Goal: Information Seeking & Learning: Compare options

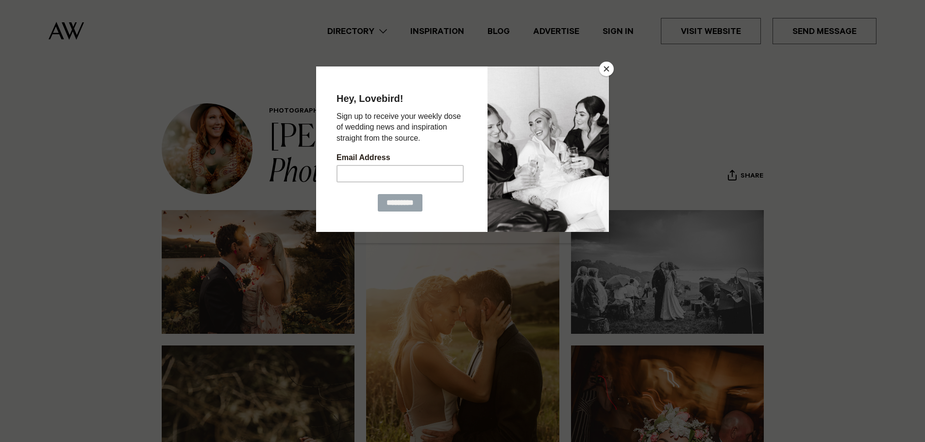
click at [600, 67] on button "Close" at bounding box center [606, 69] width 15 height 15
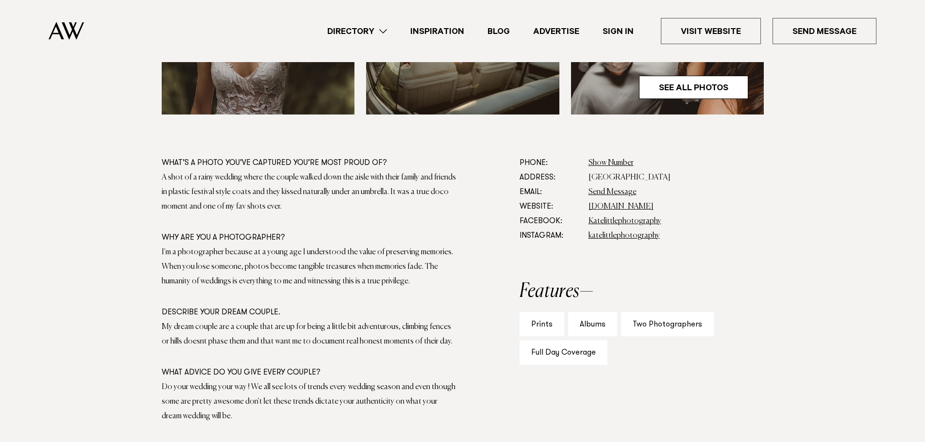
scroll to position [486, 0]
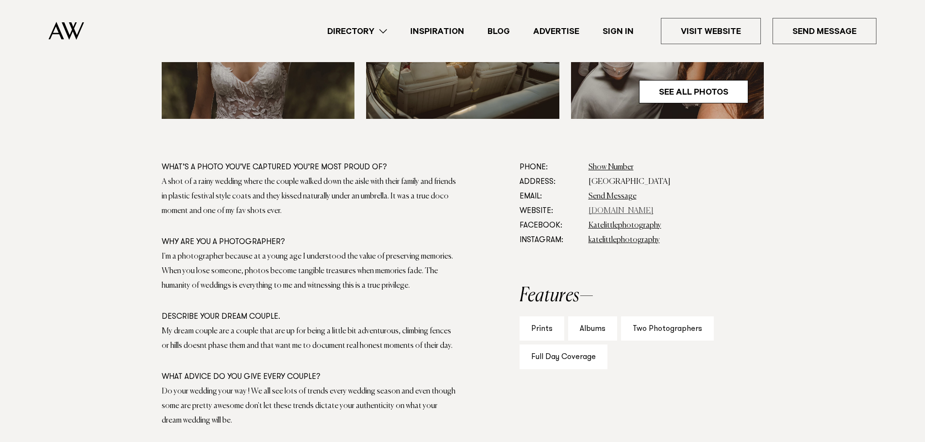
click at [619, 210] on link "www.katelittlephotography.com" at bounding box center [621, 211] width 65 height 8
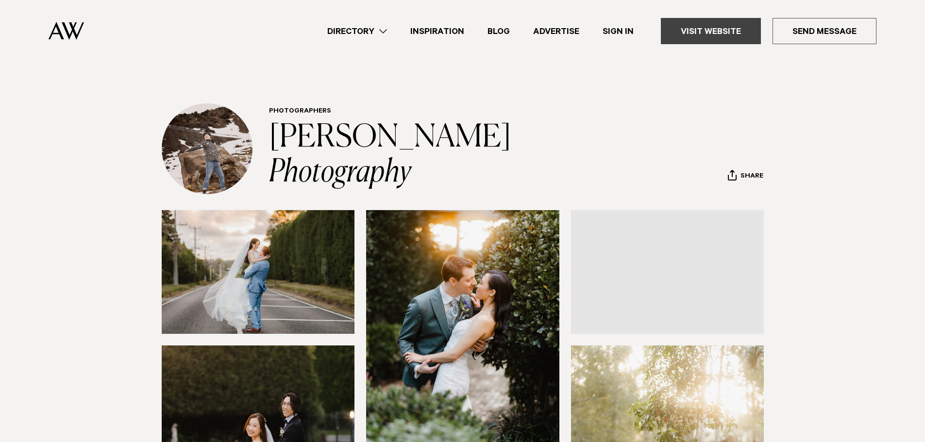
click at [684, 27] on link "Visit Website" at bounding box center [711, 31] width 100 height 26
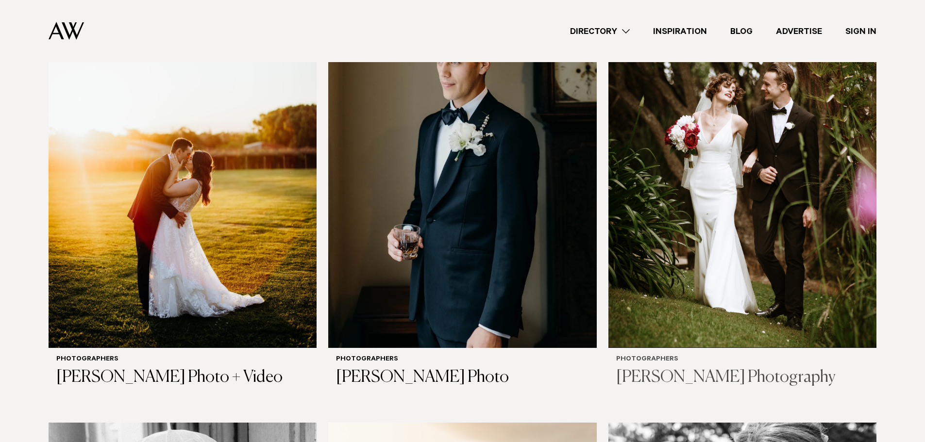
scroll to position [2526, 0]
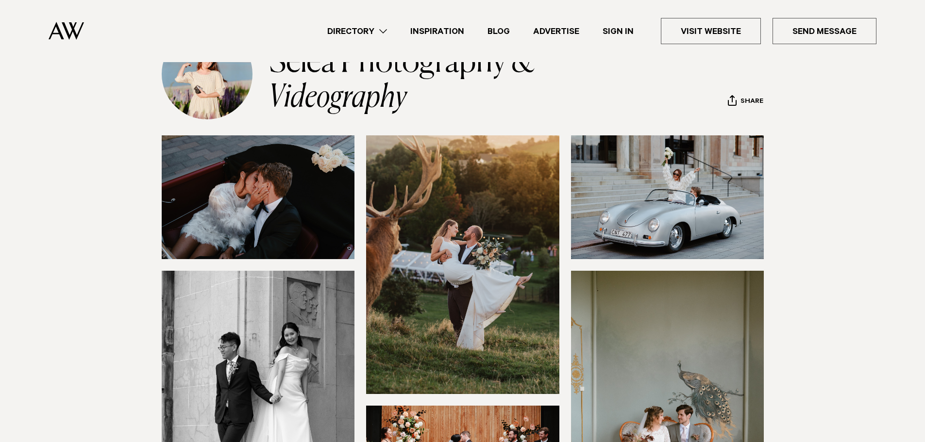
scroll to position [49, 0]
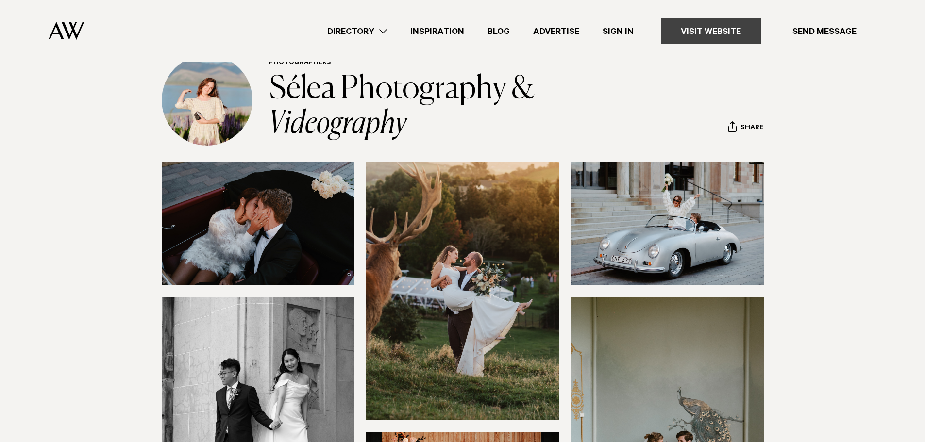
click at [719, 28] on link "Visit Website" at bounding box center [711, 31] width 100 height 26
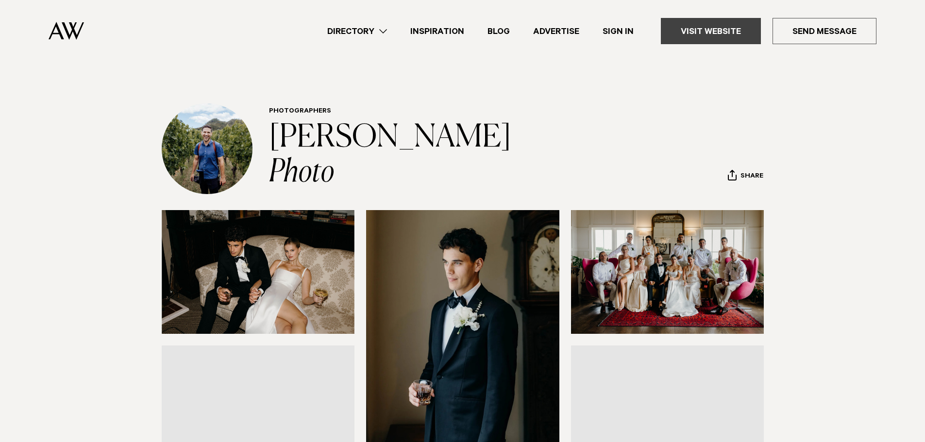
click at [674, 33] on link "Visit Website" at bounding box center [711, 31] width 100 height 26
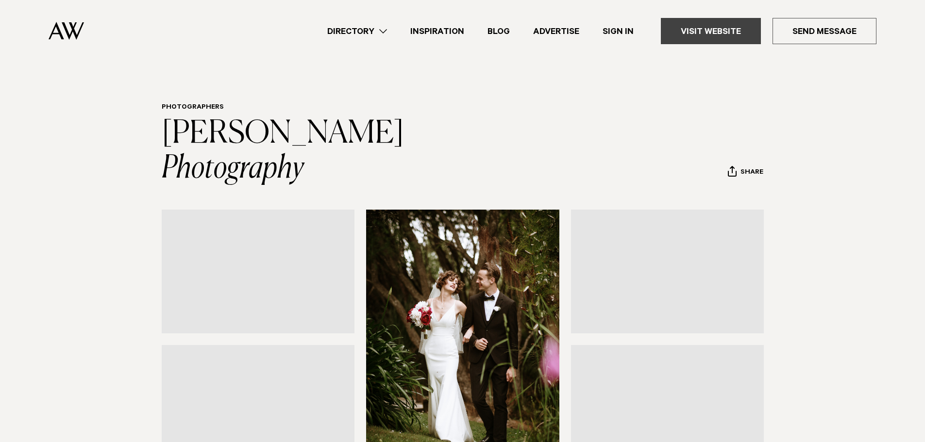
click at [705, 27] on link "Visit Website" at bounding box center [711, 31] width 100 height 26
